Goal: Check status: Check status

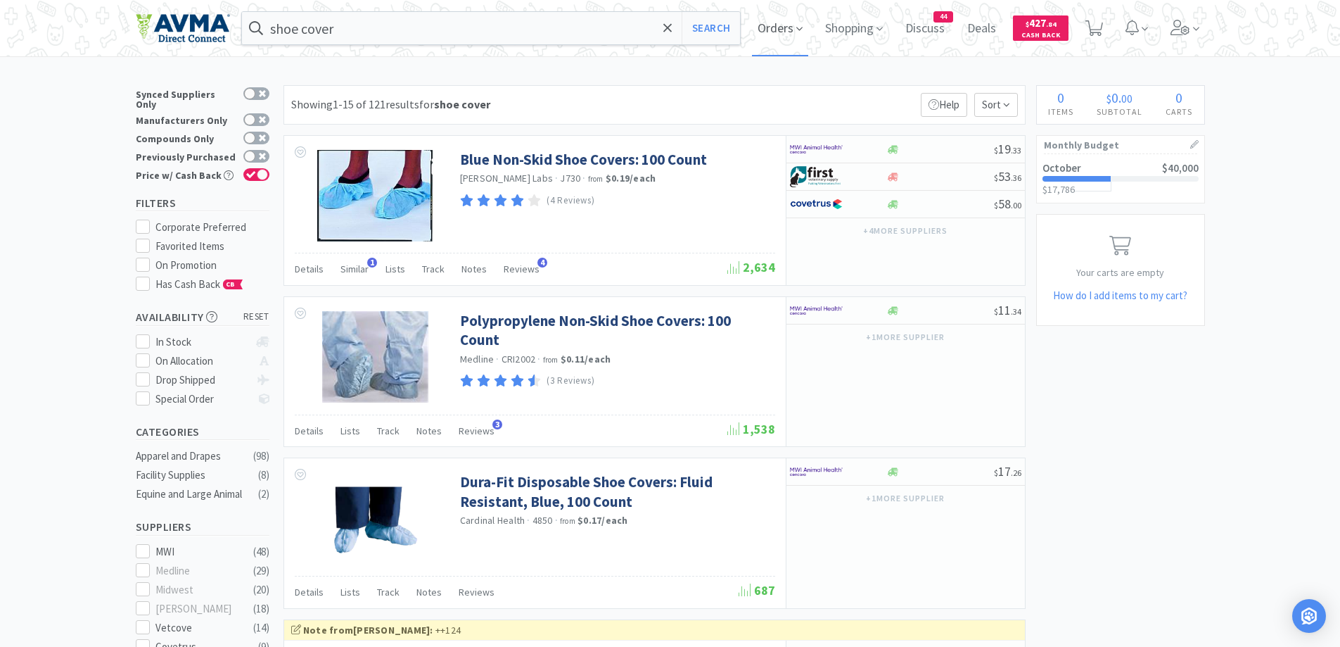
drag, startPoint x: 776, startPoint y: 58, endPoint x: 780, endPoint y: 49, distance: 10.7
click at [790, 31] on span "Orders" at bounding box center [780, 28] width 56 height 56
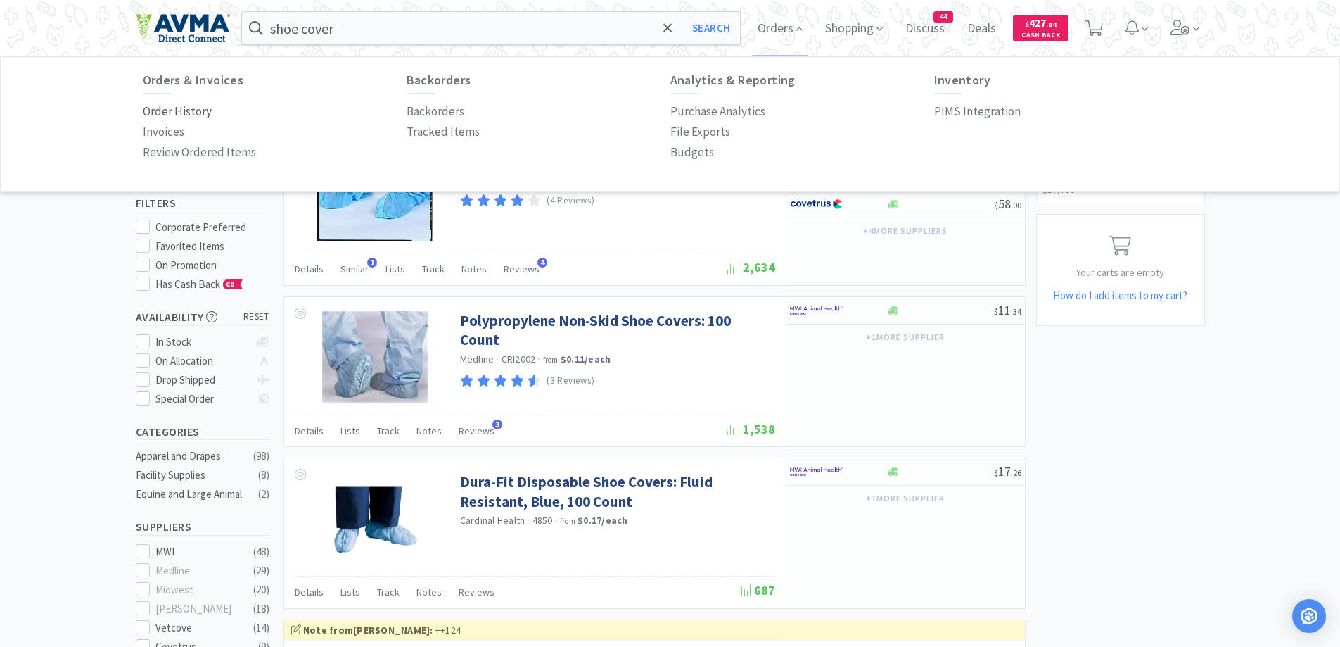
click at [187, 115] on p "Order History" at bounding box center [177, 111] width 69 height 19
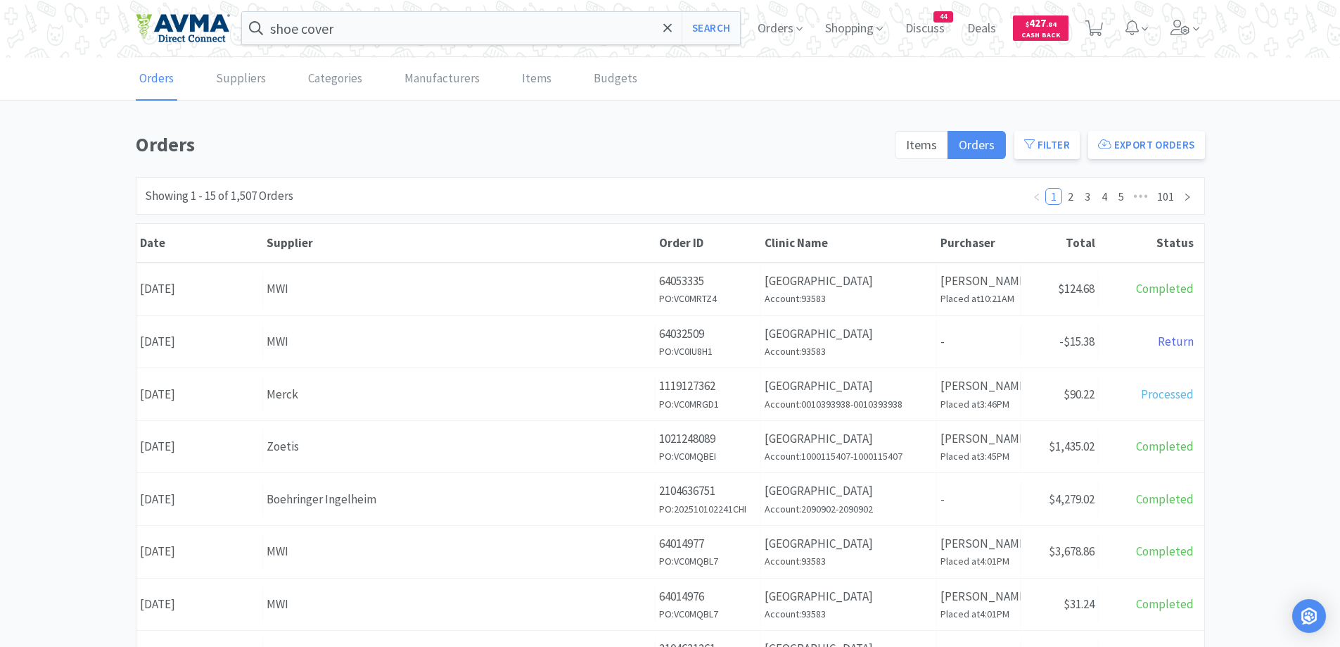
click at [447, 138] on h1 "Orders" at bounding box center [511, 145] width 751 height 32
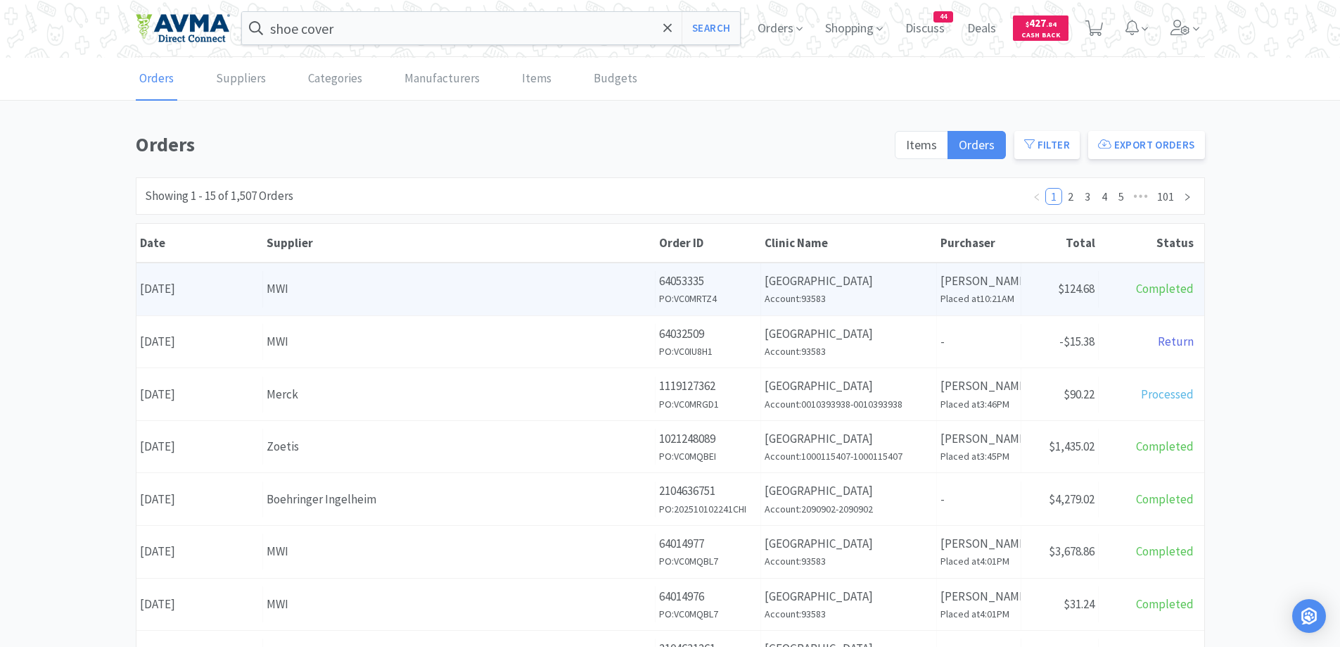
click at [475, 296] on div "MWI" at bounding box center [459, 288] width 385 height 19
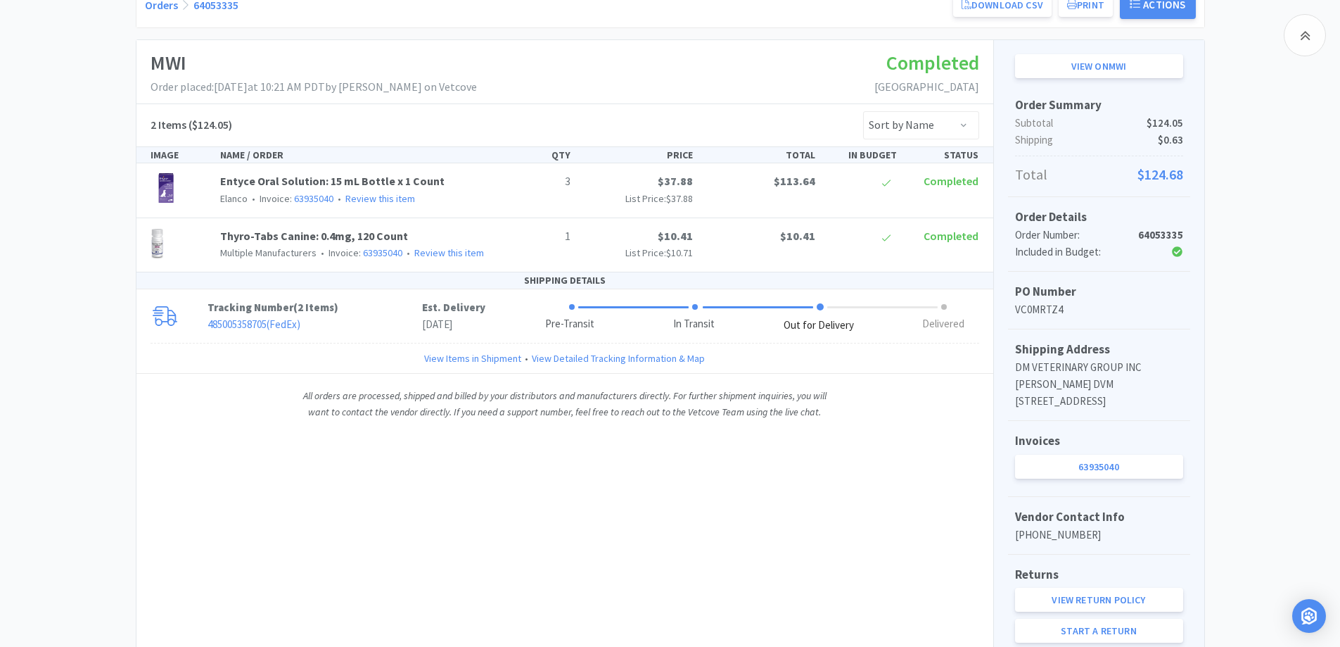
scroll to position [272, 0]
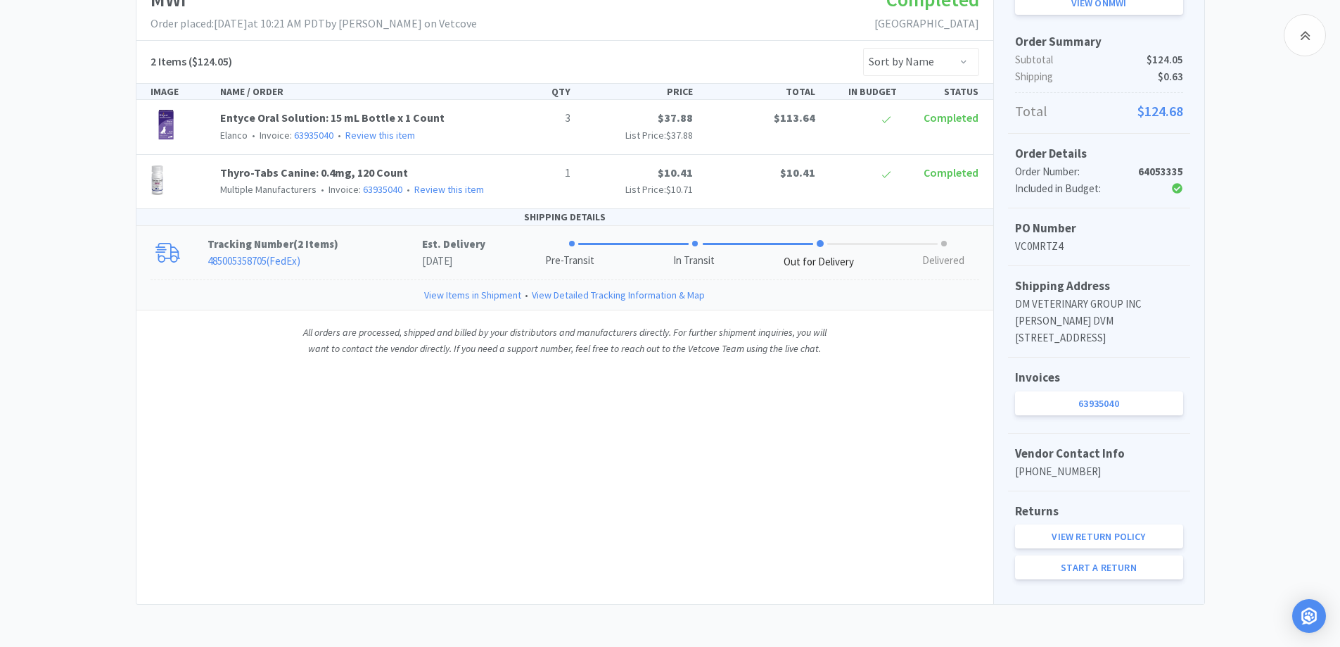
click at [410, 253] on p "485005358705 ( FedEx )" at bounding box center [315, 261] width 215 height 17
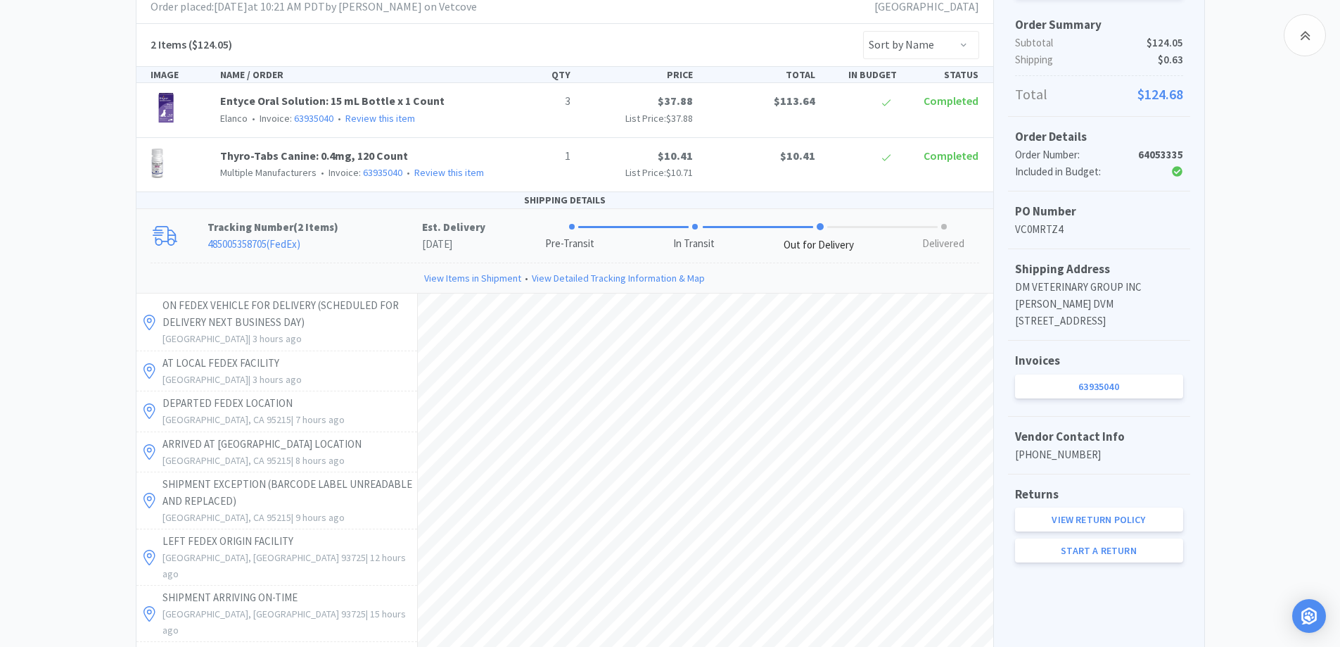
click at [46, 314] on div "Chico Animal Hospital Order Details for #64053335 Orders 64053335 Download CSV …" at bounding box center [670, 403] width 1340 height 1094
click at [260, 243] on link "485005358705 ( FedEx )" at bounding box center [254, 243] width 93 height 13
